Goal: Transaction & Acquisition: Purchase product/service

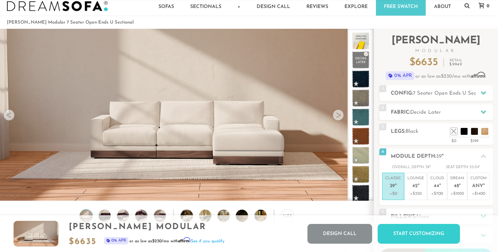
scroll to position [13, 0]
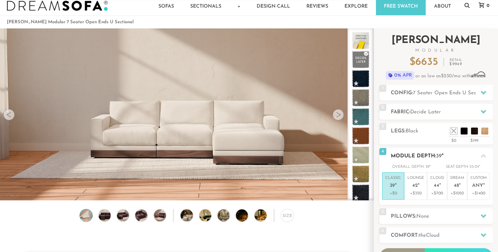
click at [468, 163] on div "Seat Depth:" at bounding box center [457, 166] width 23 height 7
click at [481, 158] on div at bounding box center [483, 155] width 15 height 14
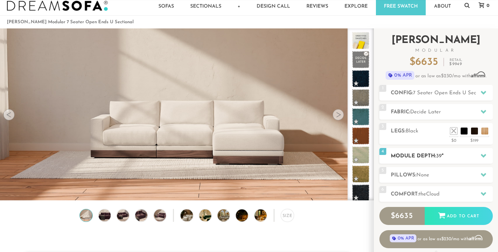
click at [481, 158] on div at bounding box center [483, 155] width 15 height 14
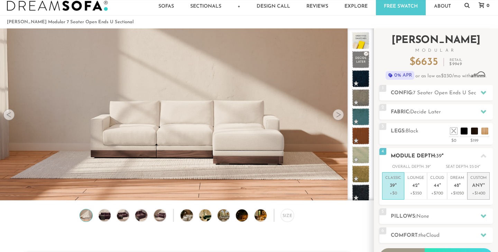
click at [481, 178] on p "Custom Any "" at bounding box center [479, 182] width 16 height 15
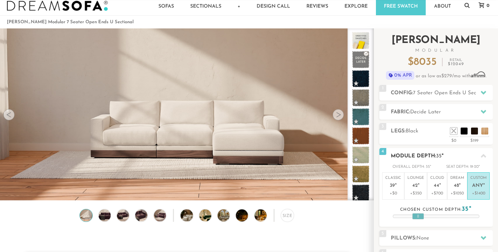
drag, startPoint x: 441, startPoint y: 214, endPoint x: 423, endPoint y: 218, distance: 18.4
click at [423, 218] on div at bounding box center [418, 216] width 12 height 6
click at [448, 163] on div "Seat Depth:" at bounding box center [457, 166] width 23 height 7
click at [420, 209] on div "Chosen custom depth: 35"" at bounding box center [436, 209] width 86 height 10
drag, startPoint x: 415, startPoint y: 214, endPoint x: 420, endPoint y: 216, distance: 4.6
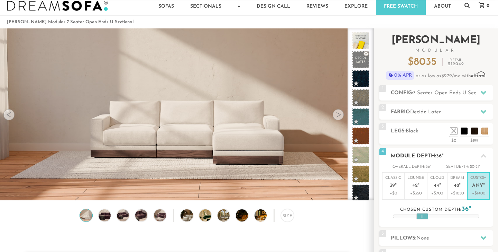
click at [420, 216] on div at bounding box center [423, 216] width 12 height 6
click at [420, 215] on div at bounding box center [420, 216] width 12 height 6
click at [401, 199] on li "Classic 39 " +$0" at bounding box center [393, 185] width 22 height 27
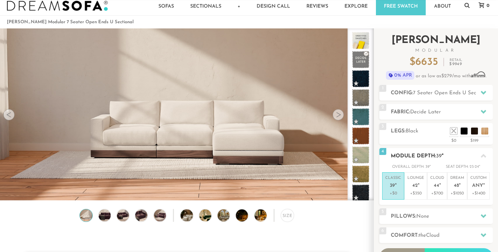
click at [467, 165] on div "Seat Depth:" at bounding box center [457, 166] width 23 height 7
click at [477, 164] on div "23-24 "" at bounding box center [475, 166] width 10 height 7
click at [483, 156] on icon at bounding box center [484, 156] width 6 height 6
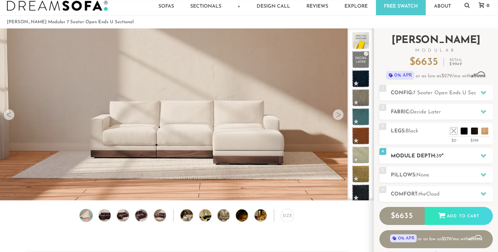
click at [483, 156] on icon at bounding box center [484, 156] width 6 height 4
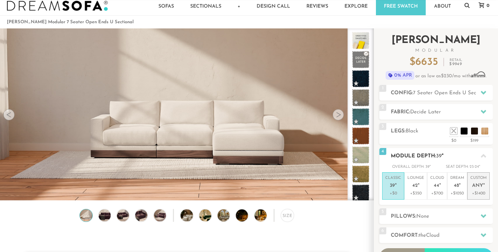
click at [477, 190] on p "+$1400" at bounding box center [479, 193] width 16 height 6
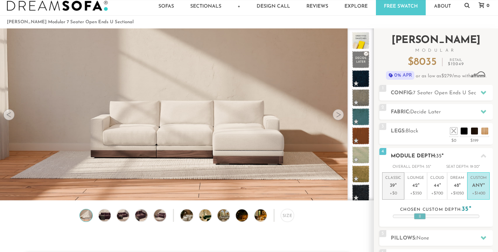
click at [401, 196] on li "Classic 39 " +$0" at bounding box center [393, 185] width 22 height 27
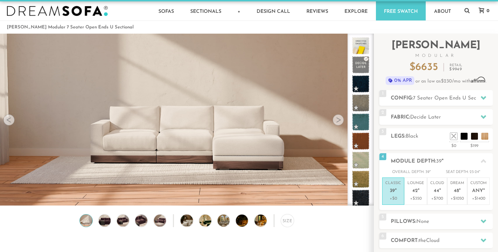
scroll to position [10, 0]
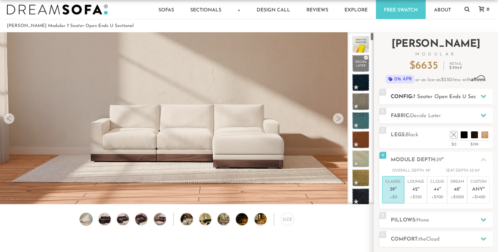
click at [405, 99] on h2 "Config: 7 Seater Open Ends U Sectional" at bounding box center [442, 97] width 102 height 8
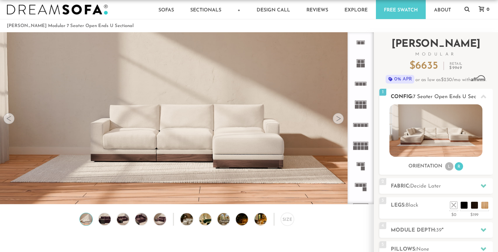
click at [450, 168] on li "L" at bounding box center [449, 166] width 8 height 8
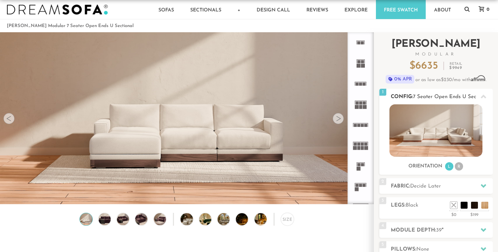
click at [460, 168] on li "R" at bounding box center [459, 166] width 8 height 8
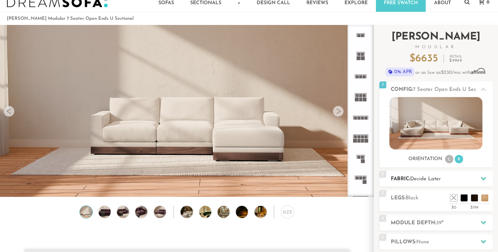
scroll to position [0, 0]
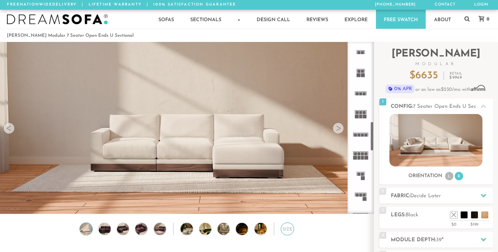
click at [288, 227] on div "Size" at bounding box center [287, 228] width 13 height 13
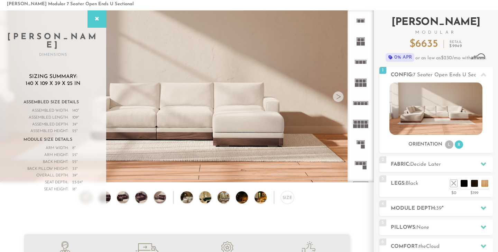
scroll to position [33, 0]
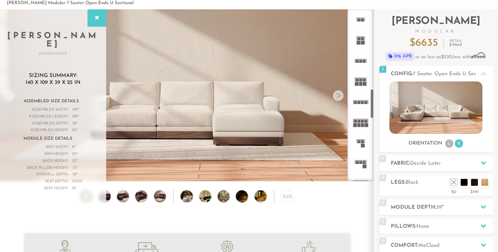
click at [339, 98] on div at bounding box center [338, 95] width 11 height 11
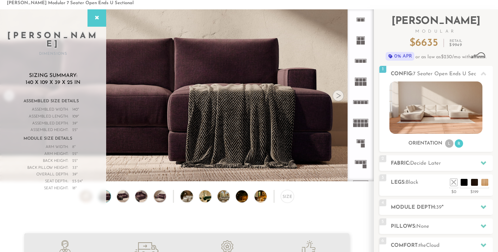
click at [339, 98] on div at bounding box center [338, 95] width 11 height 11
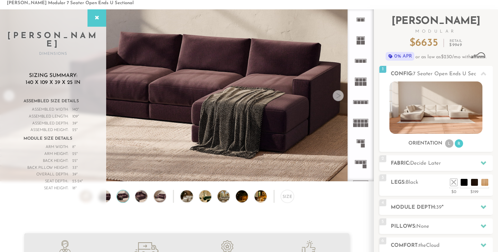
click at [338, 98] on div at bounding box center [338, 95] width 11 height 11
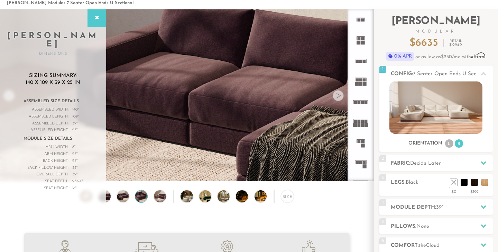
click at [338, 98] on div at bounding box center [338, 95] width 11 height 11
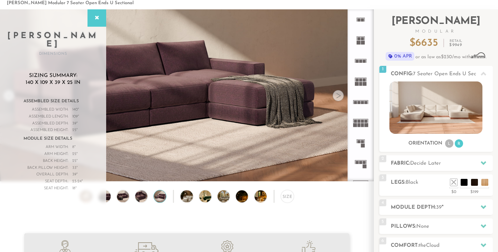
click at [338, 98] on div at bounding box center [338, 95] width 11 height 11
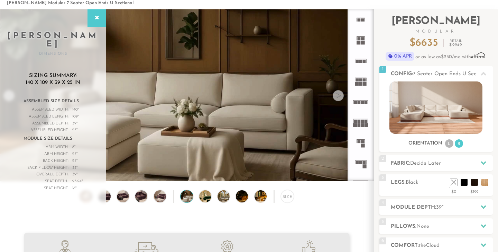
click at [338, 98] on div at bounding box center [338, 95] width 11 height 11
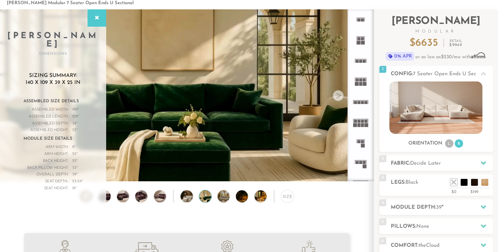
click at [338, 98] on div at bounding box center [338, 95] width 11 height 11
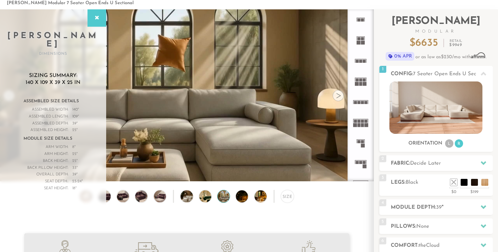
click at [338, 98] on div at bounding box center [338, 95] width 11 height 11
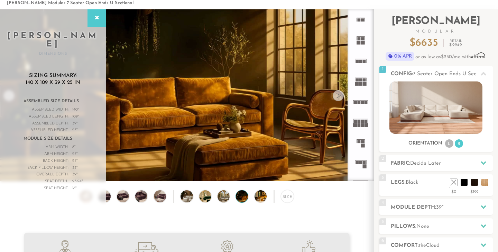
click at [336, 98] on div at bounding box center [338, 95] width 11 height 11
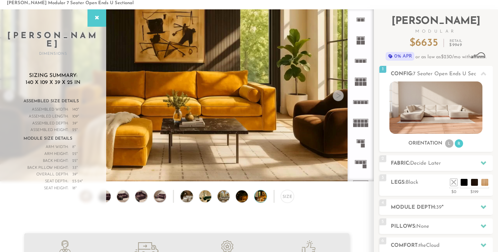
click at [336, 98] on div at bounding box center [338, 95] width 11 height 11
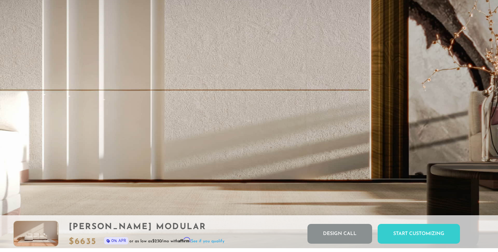
scroll to position [1376, 0]
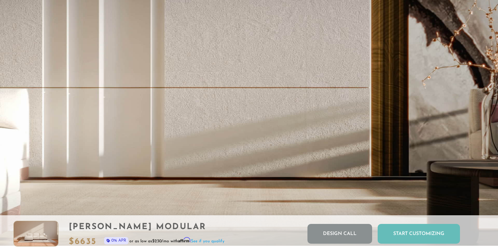
click at [427, 235] on div "Start Customizing" at bounding box center [419, 233] width 82 height 20
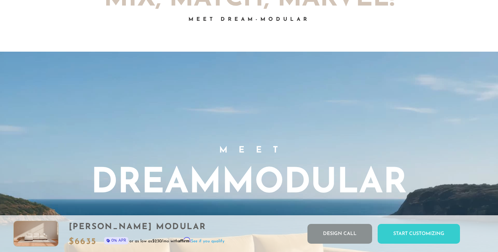
scroll to position [0, 0]
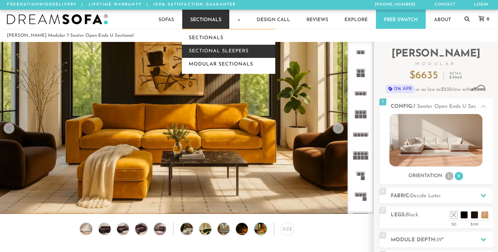
click at [229, 52] on link "Sectional Sleepers" at bounding box center [228, 51] width 93 height 13
